Goal: Communication & Community: Answer question/provide support

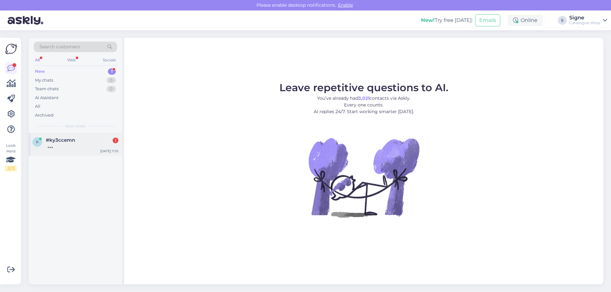
click at [49, 139] on span "#ky3ccemn" at bounding box center [60, 140] width 29 height 6
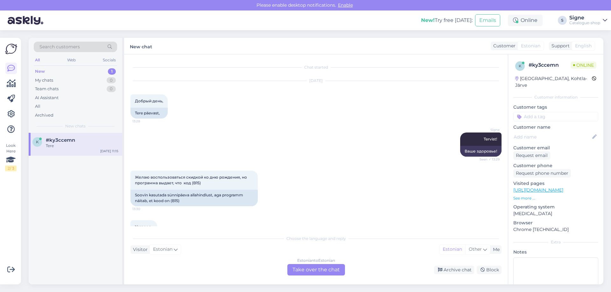
scroll to position [559, 0]
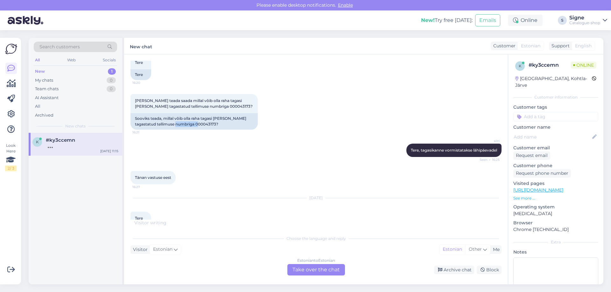
drag, startPoint x: 175, startPoint y: 118, endPoint x: 184, endPoint y: 131, distance: 15.8
click at [190, 122] on div "Sooviks teada, millal võib olla raha tagasi [PERSON_NAME] tagastatud tellimuse …" at bounding box center [193, 121] width 127 height 17
copy div "0000431"
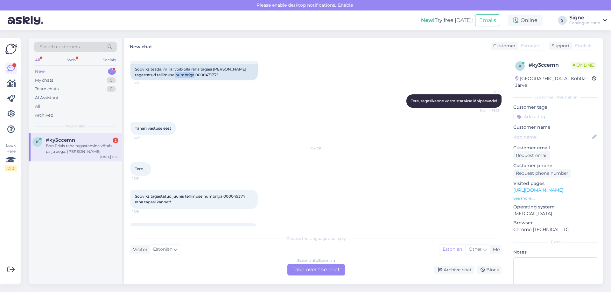
scroll to position [619, 0]
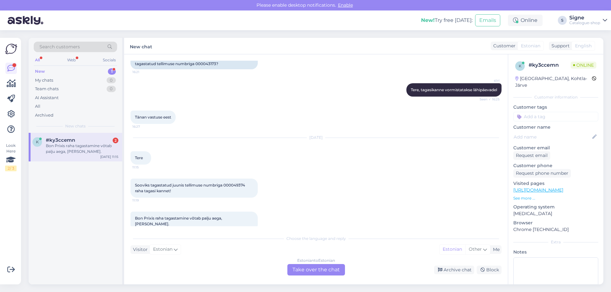
click at [316, 267] on div "Estonian to Estonian Take over the chat" at bounding box center [316, 269] width 58 height 11
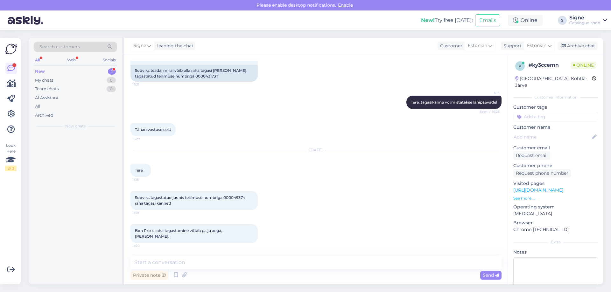
scroll to position [595, 0]
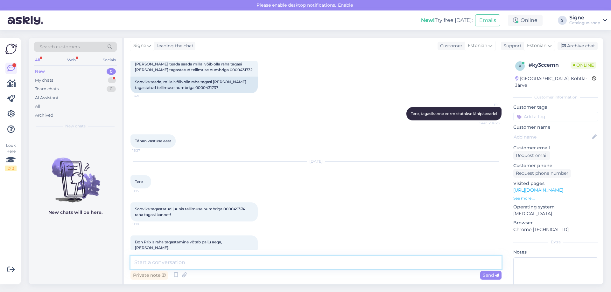
click at [157, 260] on textarea at bounding box center [315, 262] width 371 height 13
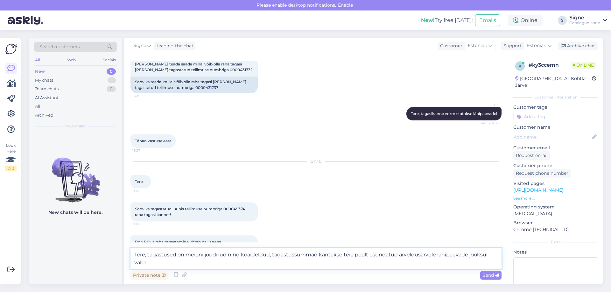
scroll to position [603, 0]
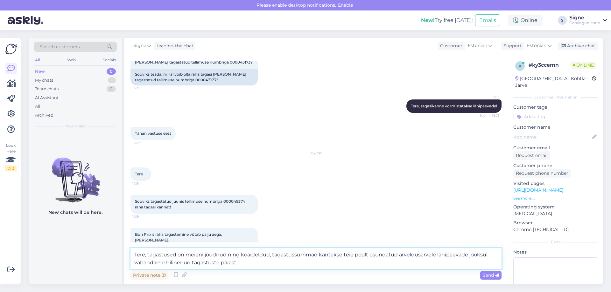
click at [247, 255] on textarea "Tere, tagastused on meieni jõudnud ning köäideldud, tagastussummad kantakse tei…" at bounding box center [315, 259] width 371 height 21
drag, startPoint x: 137, startPoint y: 264, endPoint x: 145, endPoint y: 265, distance: 8.4
click at [138, 264] on textarea "Tere, tagastused on meieni jõudnud ning käideldud, tagastussummad kantakse teie…" at bounding box center [315, 259] width 371 height 21
type textarea "Tere, tagastused on meieni jõudnud ning käideldud, tagastussummad kantakse teie…"
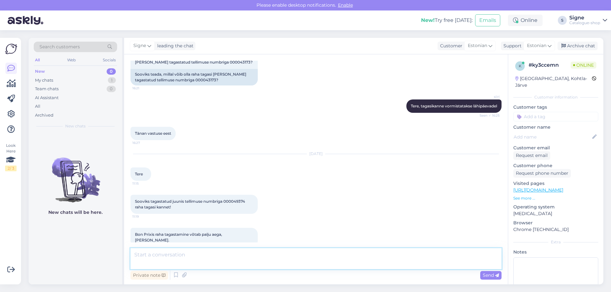
scroll to position [640, 0]
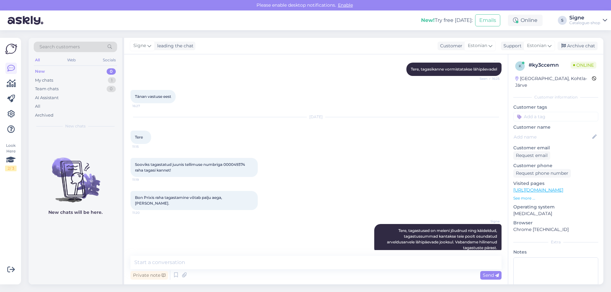
drag, startPoint x: 591, startPoint y: 45, endPoint x: 552, endPoint y: 196, distance: 156.1
click at [590, 45] on div "Archive chat" at bounding box center [578, 46] width 40 height 9
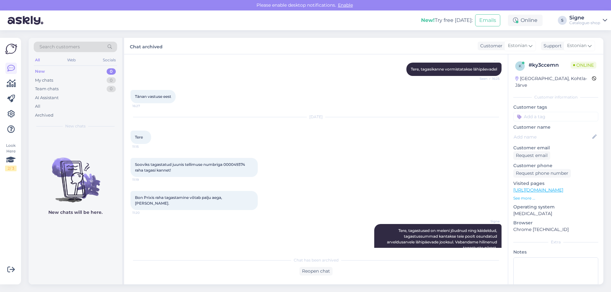
scroll to position [642, 0]
